Goal: Task Accomplishment & Management: Manage account settings

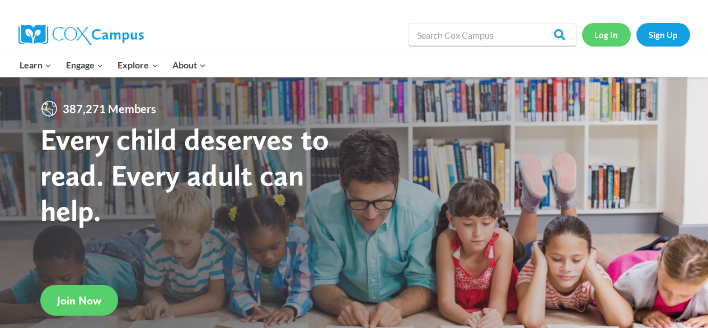
click at [607, 39] on link "Log In" at bounding box center [606, 34] width 49 height 23
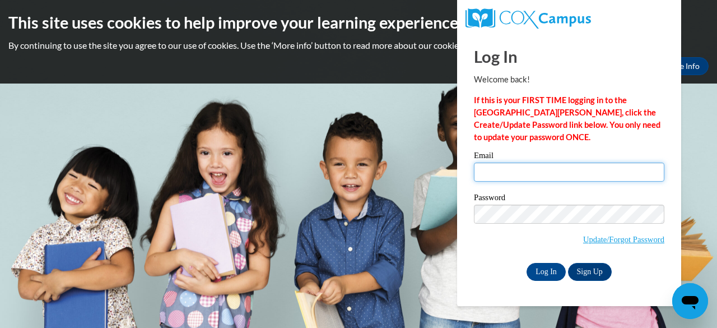
type input "tfoss@savannahtech.edu"
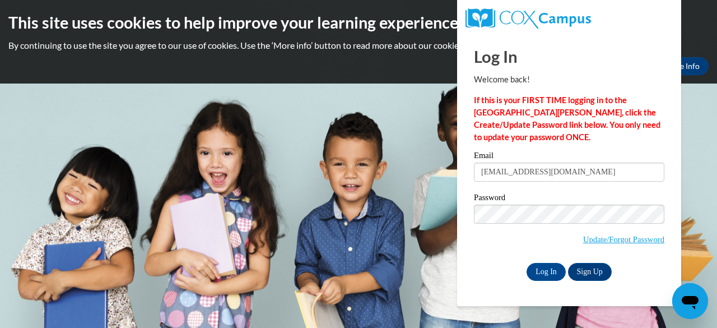
click at [571, 281] on div "Log In Welcome back! If this is your FIRST TIME logging in to the NEW Cox Campu…" at bounding box center [568, 170] width 241 height 272
click at [555, 275] on input "Log In" at bounding box center [545, 272] width 39 height 18
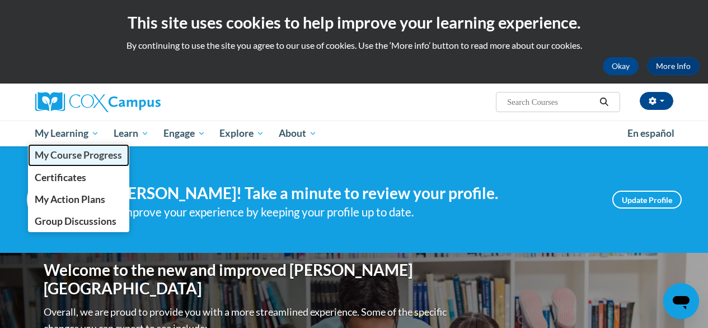
click at [68, 152] on span "My Course Progress" at bounding box center [78, 155] width 87 height 12
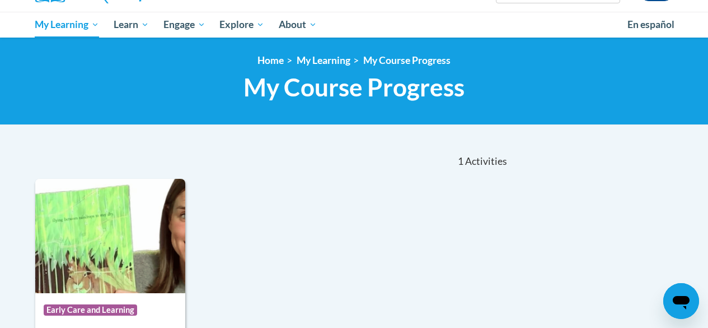
scroll to position [168, 0]
